Goal: Use online tool/utility: Use online tool/utility

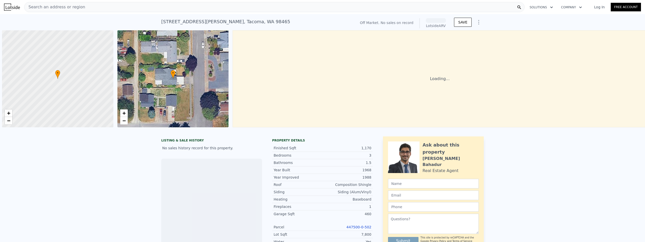
scroll to position [0, 2]
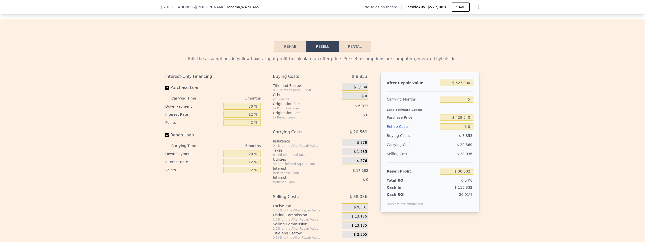
scroll to position [733, 0]
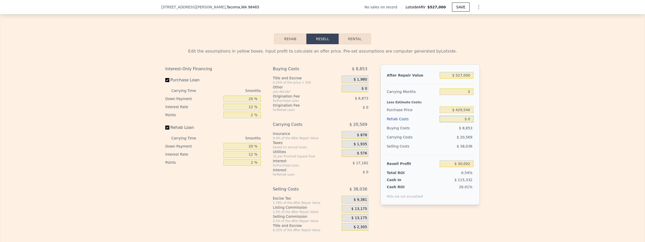
click at [462, 118] on input "$ 0" at bounding box center [457, 118] width 34 height 7
type input "$ 70"
type input "$ 29,926"
type input "$ 750"
type input "$ 29,210"
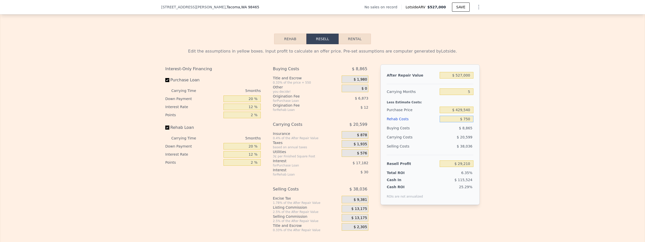
type input "$ 7,500"
type input "$ 22,082"
type input "$ 75,000"
type input "-$ 49,198"
type input "$ 75,000"
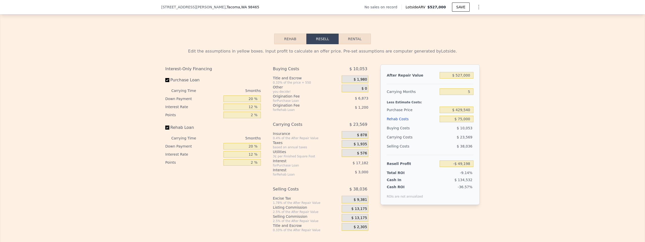
click at [403, 109] on div "Purchase Price" at bounding box center [412, 109] width 51 height 9
click at [461, 110] on input "$ 429,540" at bounding box center [457, 109] width 34 height 7
type input "$ 300,000"
click at [486, 109] on div "Edit the assumptions in yellow boxes. Input profit to calculate an offer price.…" at bounding box center [322, 138] width 645 height 188
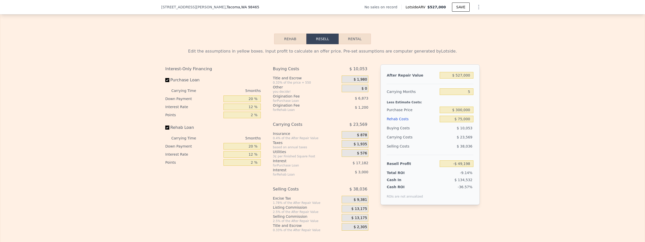
type input "$ 88,026"
type input "$ 0"
type input "$ 30,002"
